Goal: Task Accomplishment & Management: Manage account settings

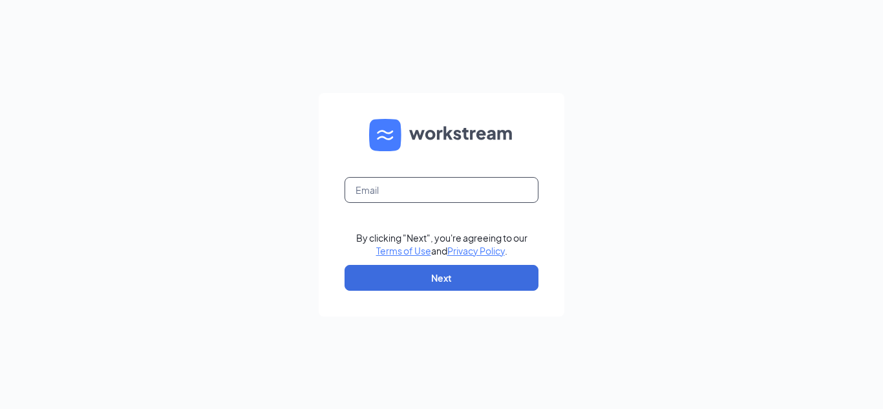
click at [401, 197] on input "text" at bounding box center [442, 190] width 194 height 26
type input "[EMAIL_ADDRESS][DOMAIN_NAME]"
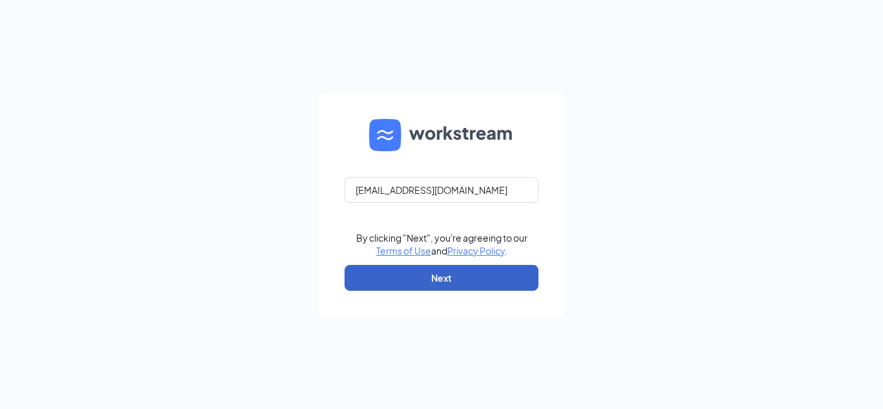
click at [434, 270] on button "Next" at bounding box center [442, 278] width 194 height 26
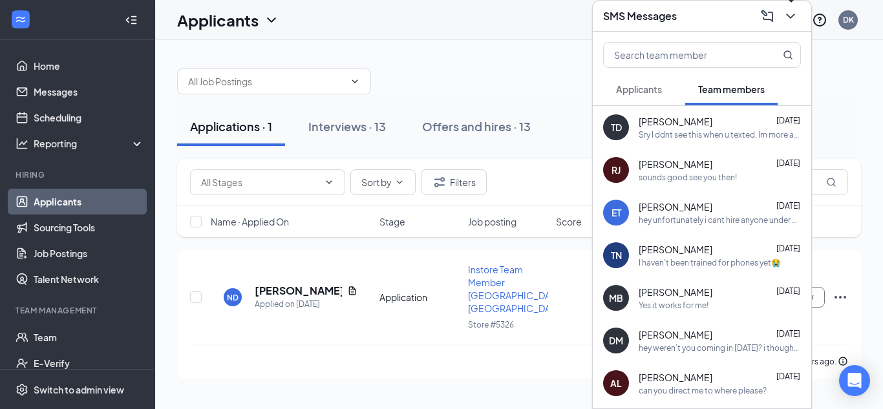
click at [794, 10] on icon "ChevronDown" at bounding box center [791, 16] width 16 height 16
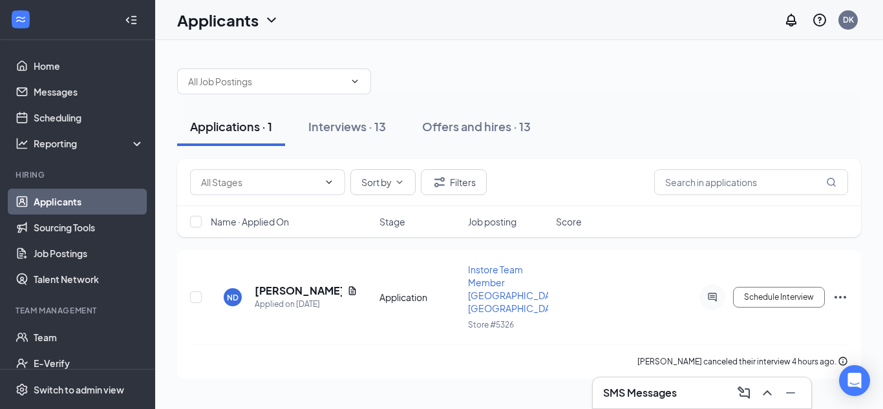
click at [692, 113] on div "Applications · 1 Interviews · 13 Offers and hires · 13" at bounding box center [519, 126] width 684 height 39
click at [619, 268] on div "ND [PERSON_NAME] Applied on [DATE] Application Instore Team Member [GEOGRAPHIC_…" at bounding box center [519, 303] width 658 height 81
click at [249, 345] on div "[PERSON_NAME] canceled their interview 4 hours ago." at bounding box center [519, 362] width 658 height 34
click at [200, 294] on input "checkbox" at bounding box center [196, 298] width 12 height 12
checkbox input "true"
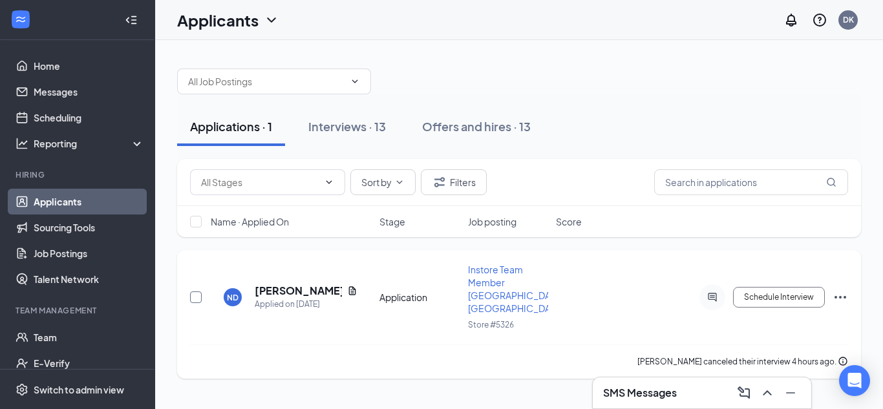
checkbox input "true"
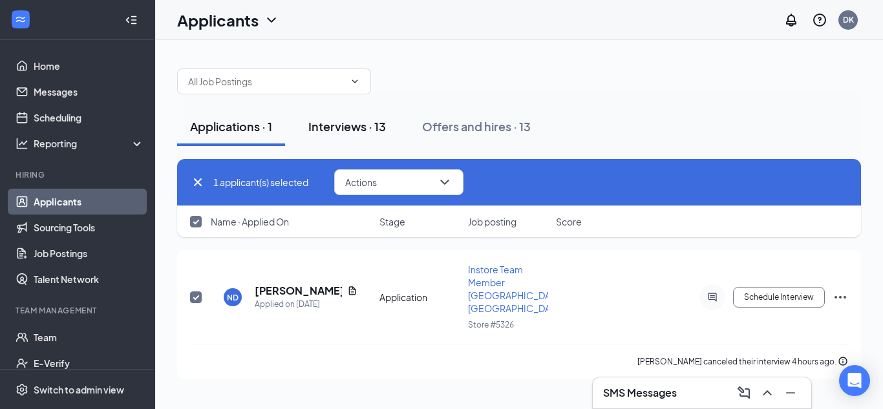
click at [374, 120] on div "Interviews · 13" at bounding box center [347, 126] width 78 height 16
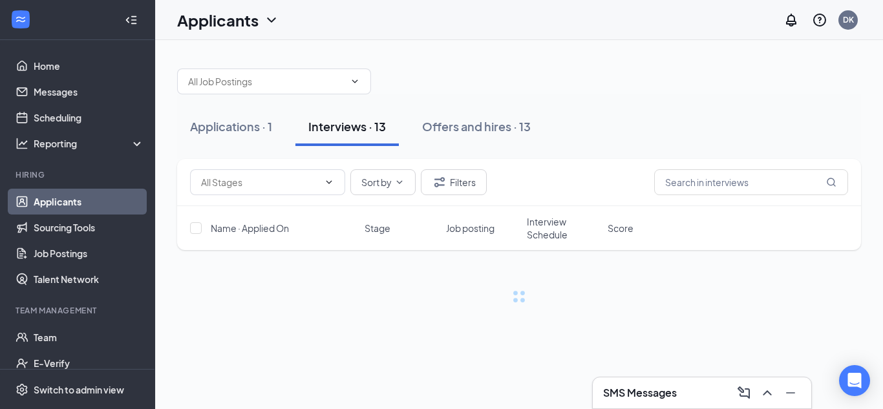
click at [374, 120] on div "Interviews · 13" at bounding box center [347, 126] width 78 height 16
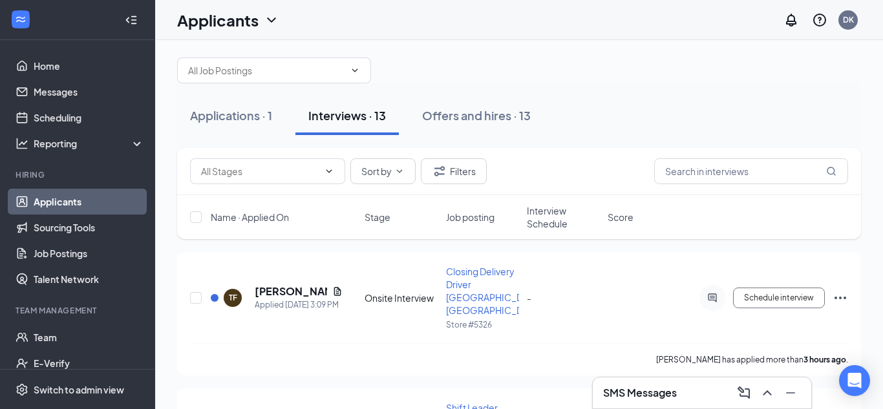
scroll to position [6, 0]
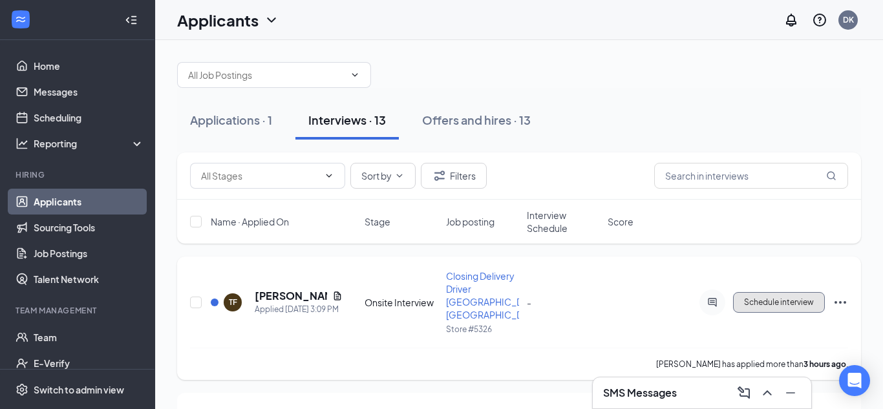
click at [746, 298] on span "Schedule interview" at bounding box center [779, 302] width 70 height 9
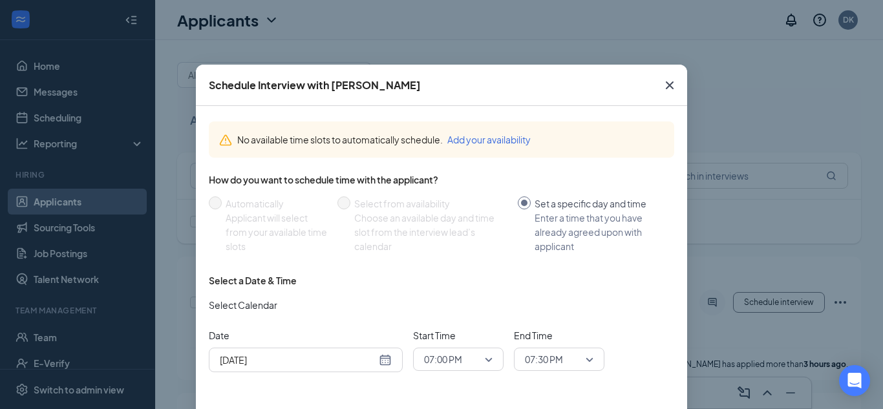
click at [385, 358] on div "[DATE]" at bounding box center [306, 360] width 172 height 14
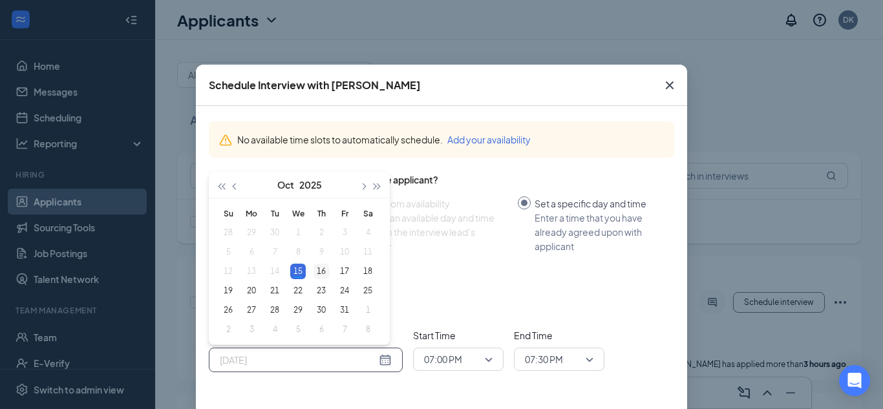
type input "[DATE]"
click at [324, 273] on div "16" at bounding box center [322, 272] width 16 height 16
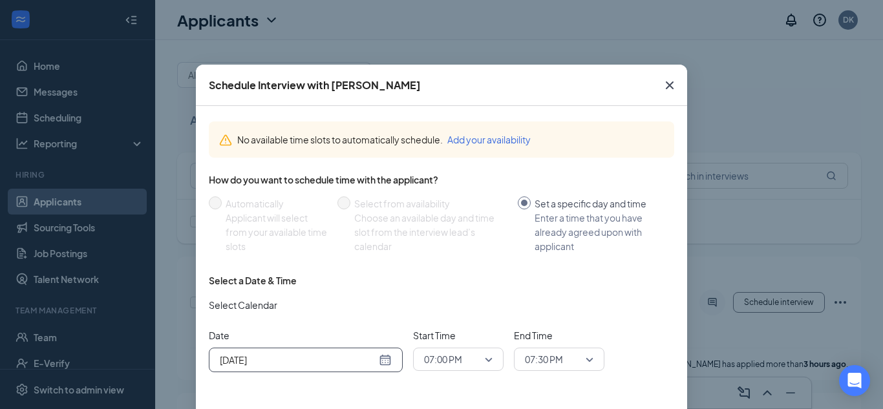
click at [469, 346] on div "Start Time 07:00 PM" at bounding box center [458, 349] width 91 height 43
click at [469, 352] on span "07:00 PM" at bounding box center [452, 359] width 57 height 19
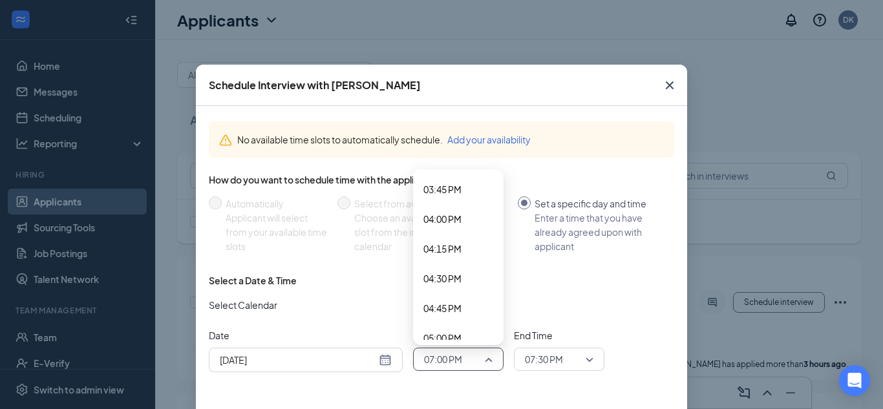
scroll to position [1844, 0]
click at [453, 195] on span "03:30 PM" at bounding box center [443, 189] width 38 height 14
click at [574, 354] on span "07:30 PM" at bounding box center [553, 359] width 57 height 19
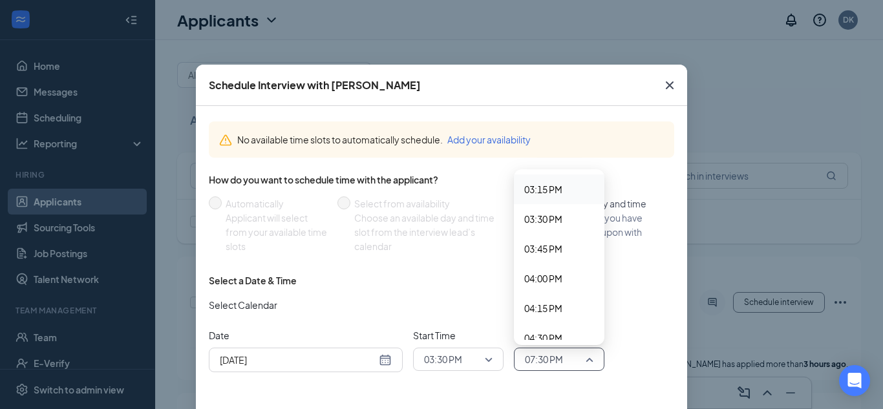
scroll to position [1785, 0]
click at [549, 272] on span "03:45 PM" at bounding box center [543, 279] width 38 height 14
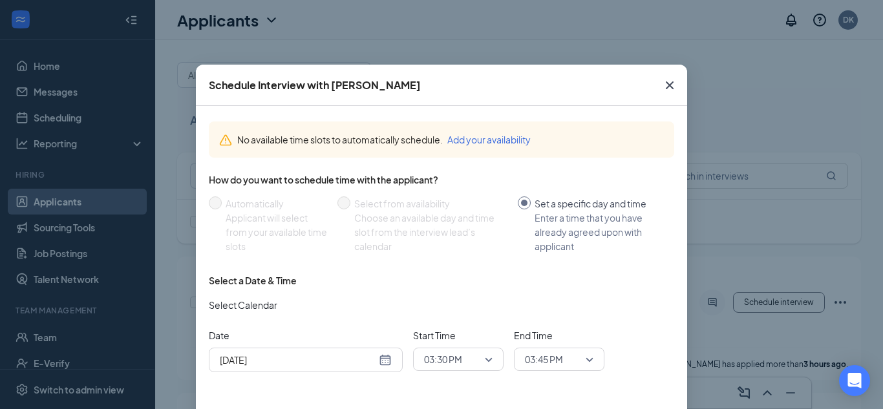
scroll to position [68, 0]
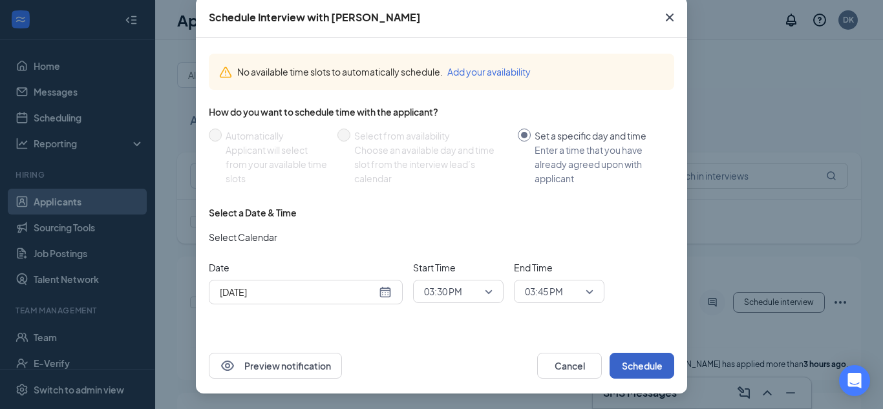
click at [619, 364] on button "Schedule" at bounding box center [642, 366] width 65 height 26
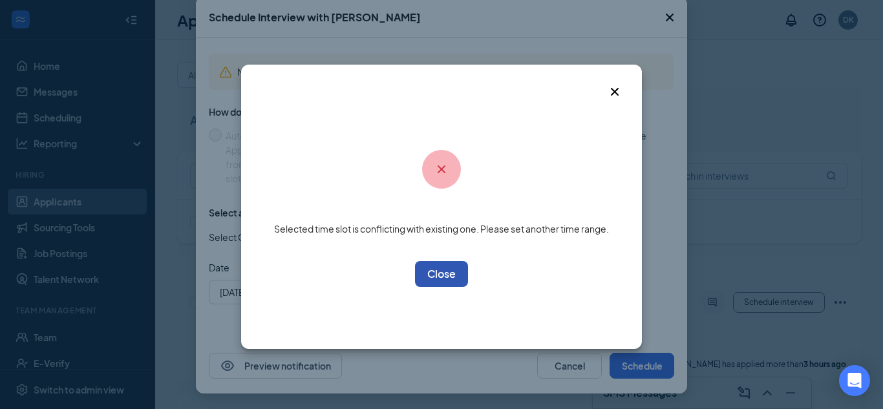
click at [459, 275] on button "OK" at bounding box center [441, 274] width 53 height 26
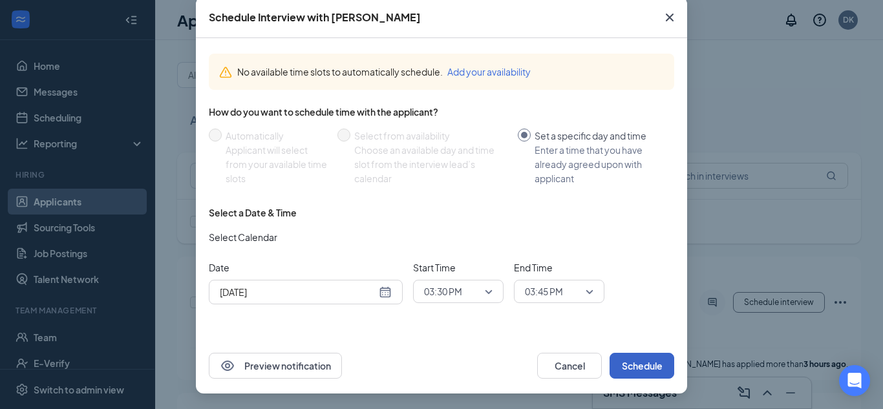
click at [460, 283] on span "03:30 PM" at bounding box center [443, 291] width 38 height 19
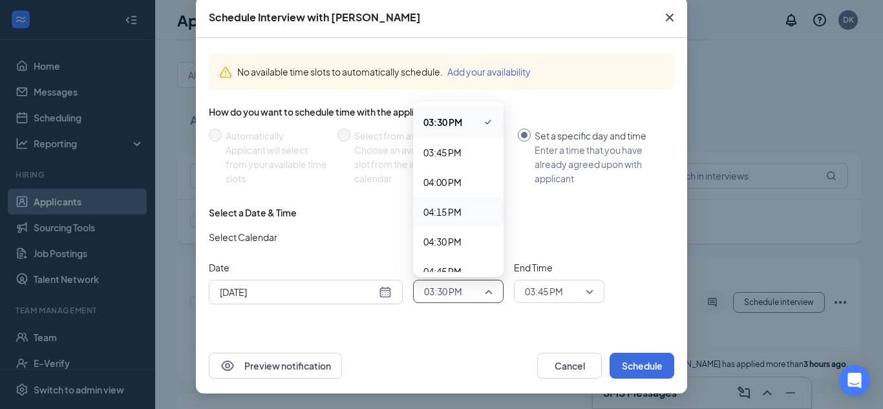
click at [446, 212] on span "04:15 PM" at bounding box center [443, 212] width 38 height 14
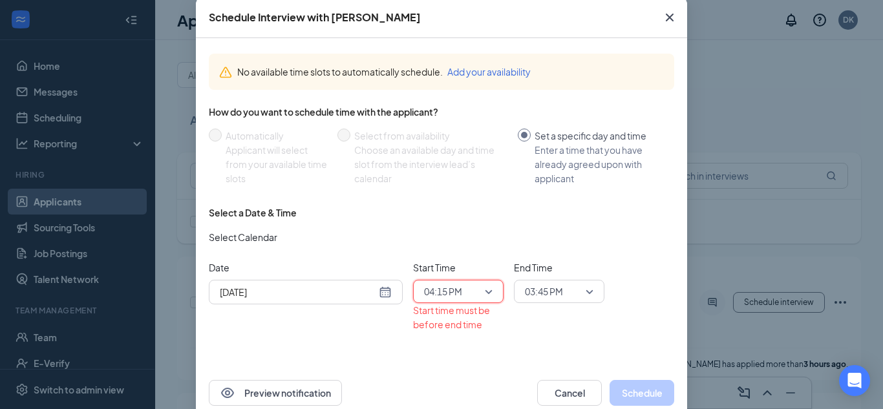
click at [521, 296] on div "03:45 PM" at bounding box center [559, 291] width 91 height 23
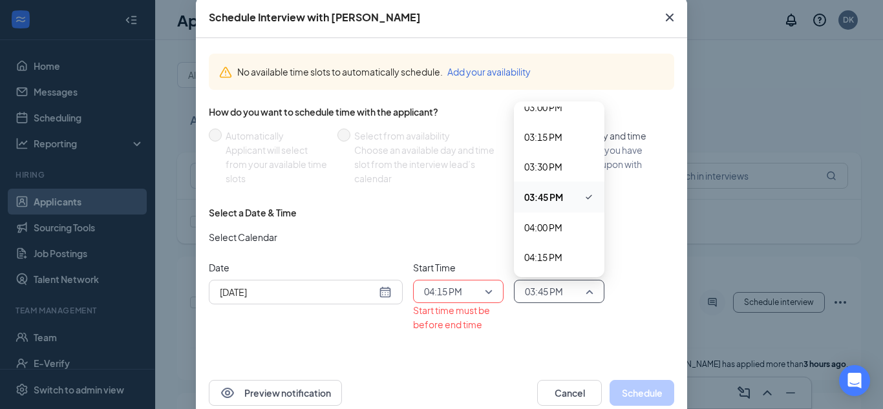
scroll to position [1829, 0]
click at [548, 263] on span "04:30 PM" at bounding box center [543, 257] width 38 height 14
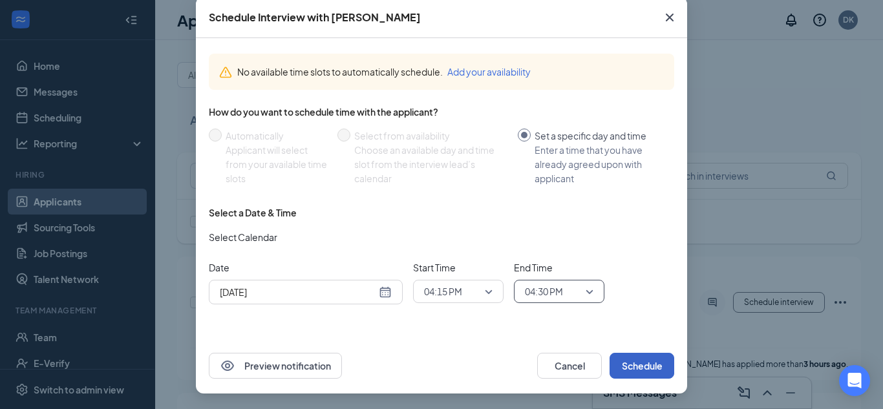
click at [644, 370] on button "Schedule" at bounding box center [642, 366] width 65 height 26
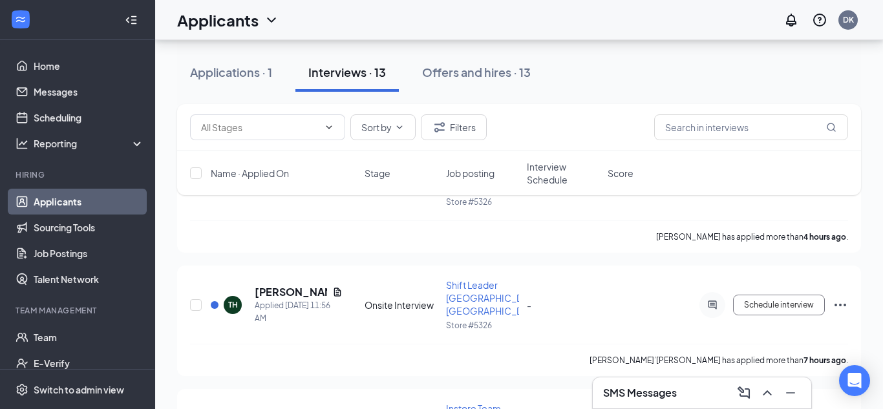
scroll to position [138, 0]
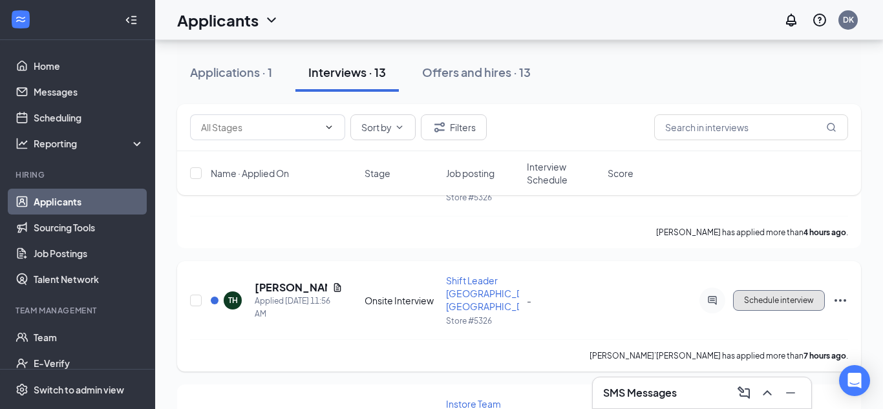
click at [749, 290] on button "Schedule interview" at bounding box center [779, 300] width 92 height 21
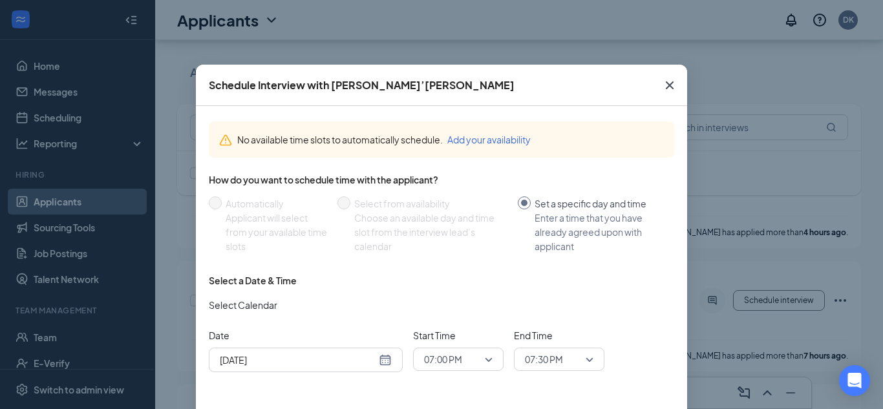
click at [453, 357] on span "07:00 PM" at bounding box center [443, 359] width 38 height 19
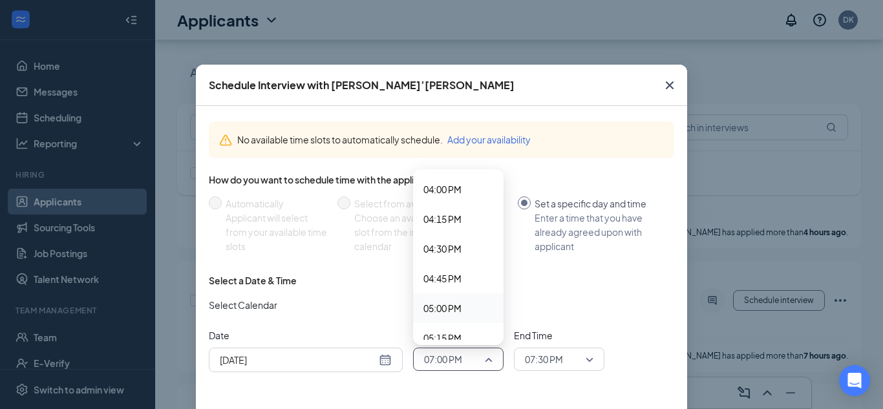
scroll to position [68, 0]
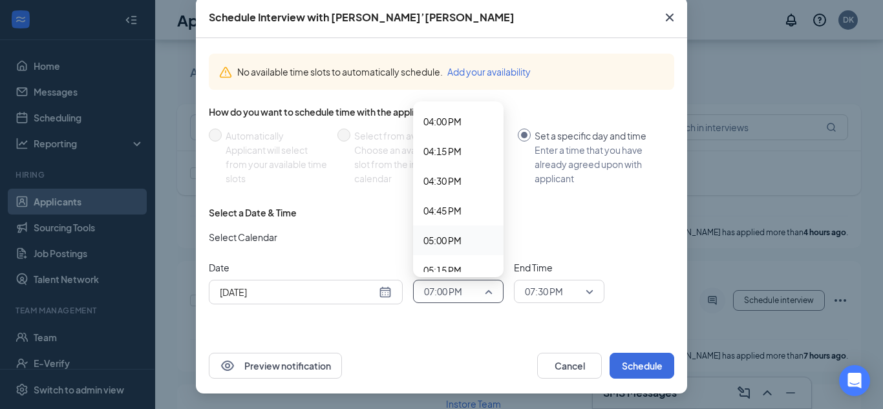
click at [435, 242] on span "05:00 PM" at bounding box center [443, 240] width 38 height 14
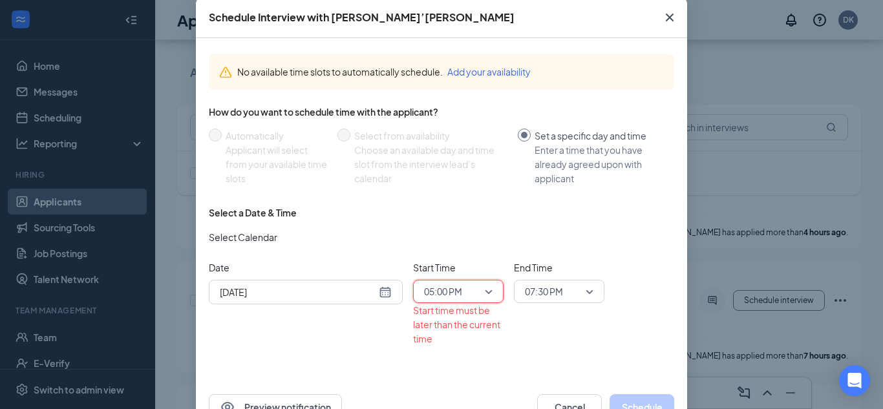
click at [522, 286] on input "search" at bounding box center [555, 292] width 66 height 22
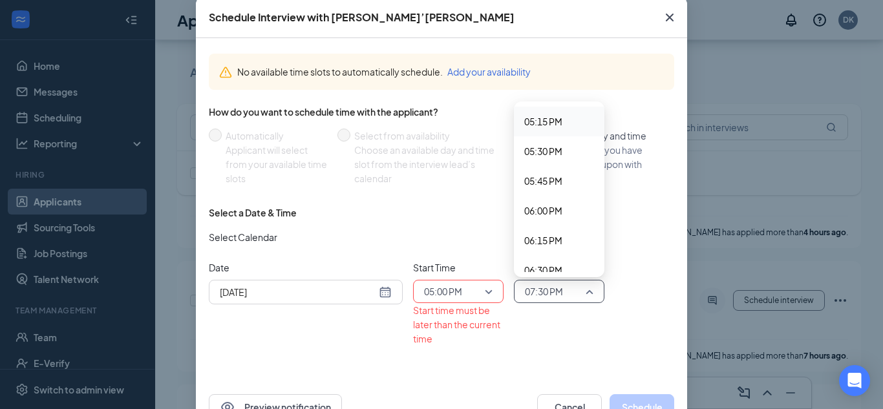
scroll to position [2023, 0]
click at [553, 165] on div "05:15 PM" at bounding box center [559, 151] width 91 height 30
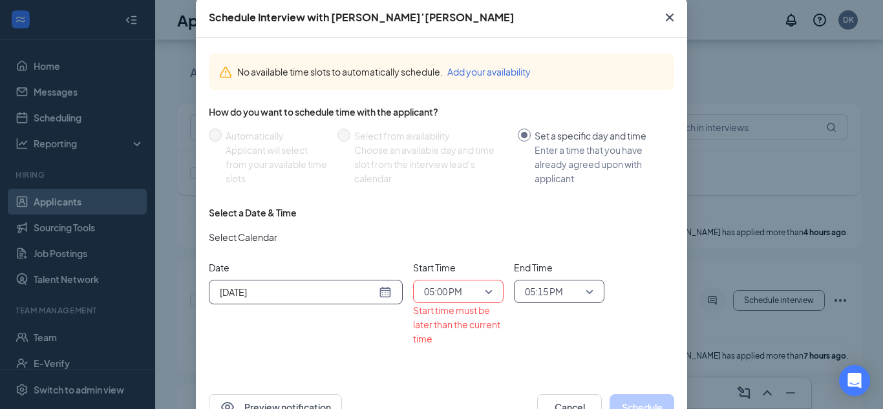
click at [361, 294] on input "[DATE]" at bounding box center [298, 292] width 156 height 14
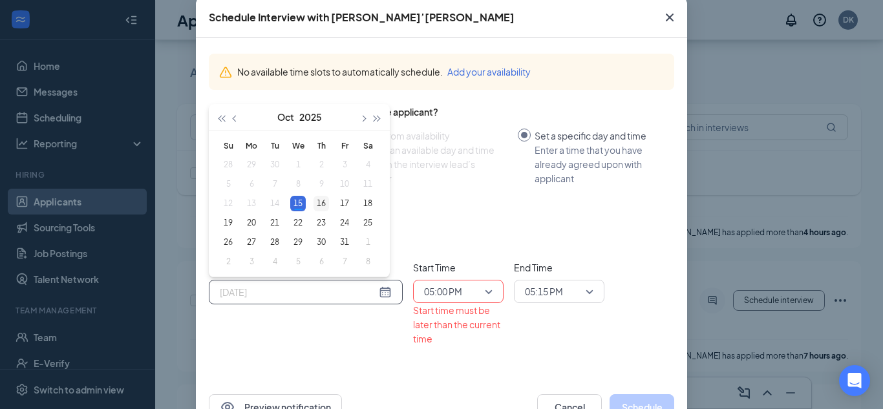
type input "[DATE]"
click at [315, 208] on div "16" at bounding box center [322, 204] width 16 height 16
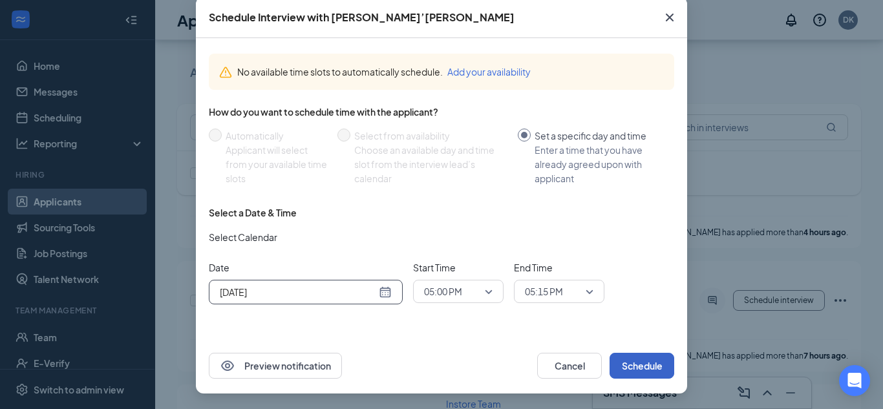
click at [641, 371] on button "Schedule" at bounding box center [642, 366] width 65 height 26
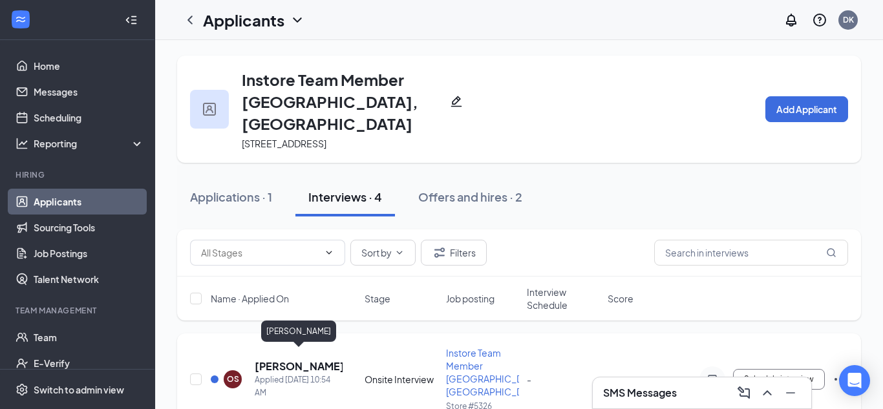
click at [292, 360] on h5 "[PERSON_NAME]" at bounding box center [299, 367] width 88 height 14
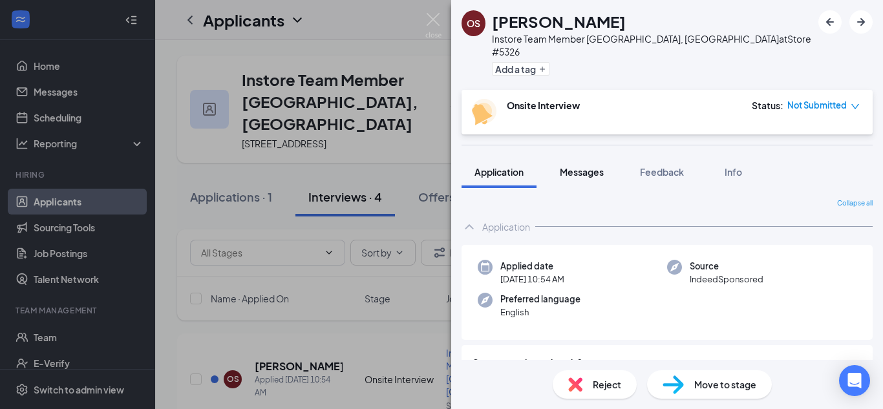
click at [599, 166] on button "Messages" at bounding box center [582, 172] width 70 height 32
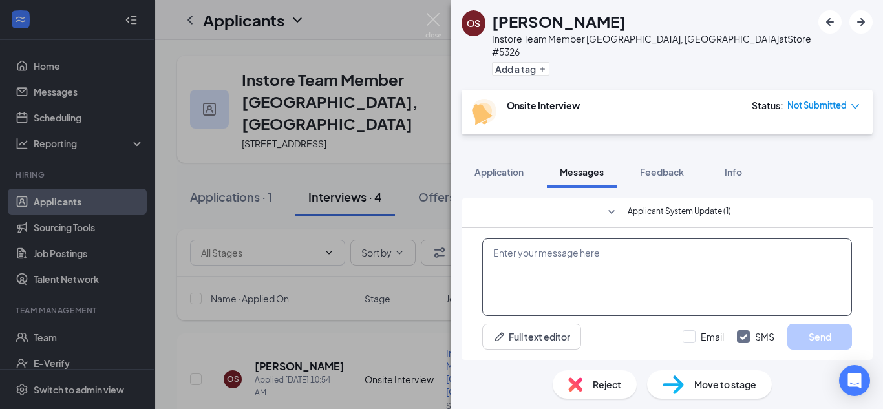
click at [585, 241] on textarea at bounding box center [667, 278] width 370 height 78
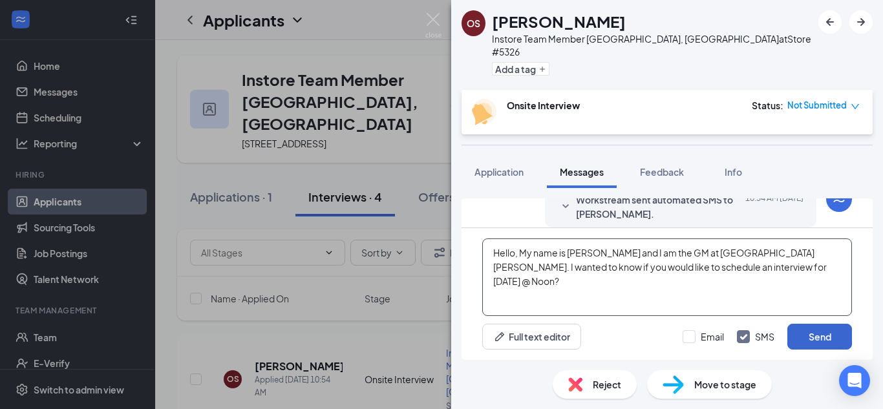
type textarea "Hello, My name is [PERSON_NAME] and I am the GM at [GEOGRAPHIC_DATA][PERSON_NAM…"
click at [810, 328] on button "Send" at bounding box center [820, 337] width 65 height 26
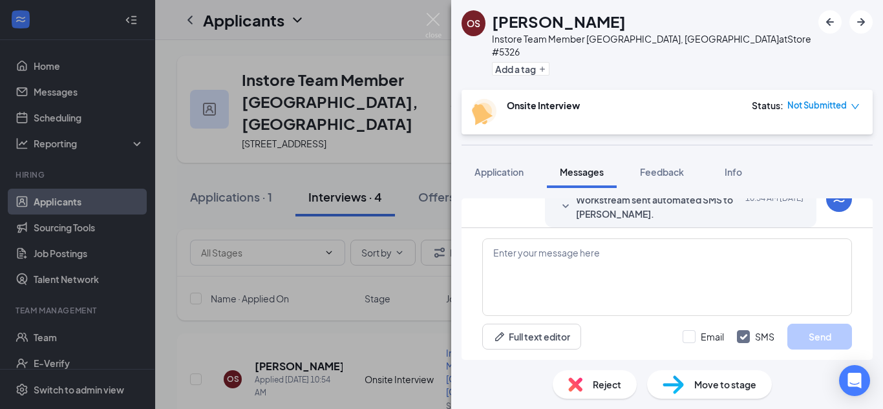
scroll to position [327, 0]
click at [311, 55] on div "OS [PERSON_NAME] Instore Team Member [GEOGRAPHIC_DATA], [GEOGRAPHIC_DATA] at St…" at bounding box center [441, 204] width 883 height 409
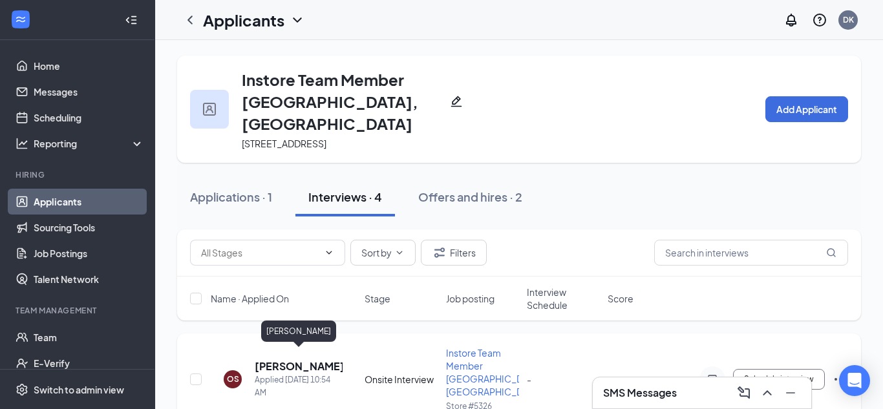
click at [288, 360] on h5 "[PERSON_NAME]" at bounding box center [299, 367] width 88 height 14
